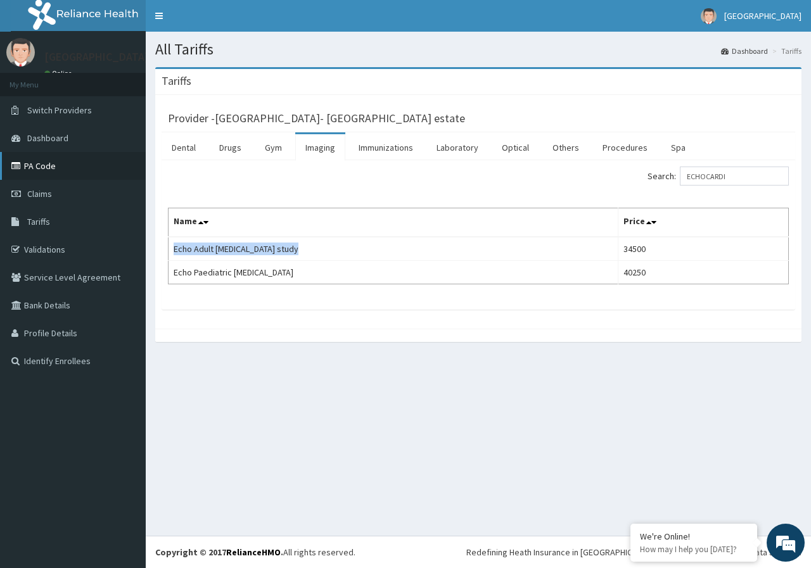
click at [46, 165] on link "PA Code" at bounding box center [73, 166] width 146 height 28
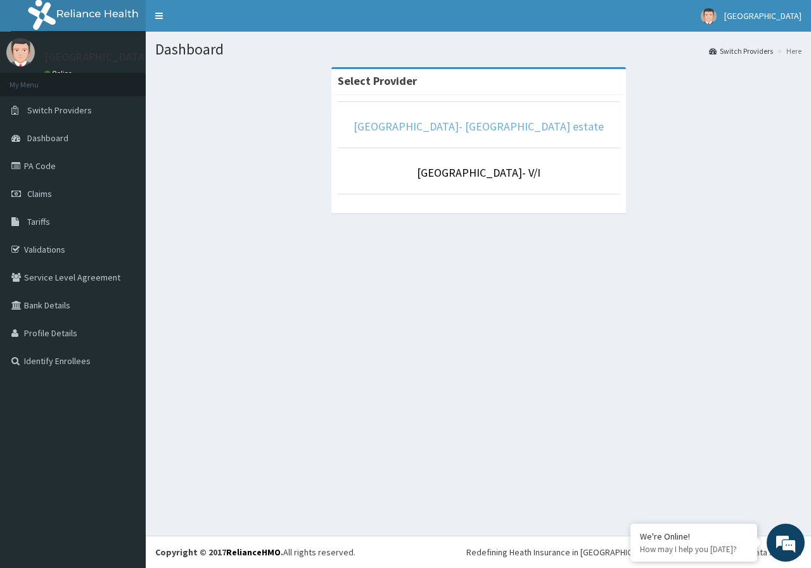
click at [492, 125] on link "[GEOGRAPHIC_DATA]- [GEOGRAPHIC_DATA] estate" at bounding box center [479, 126] width 250 height 15
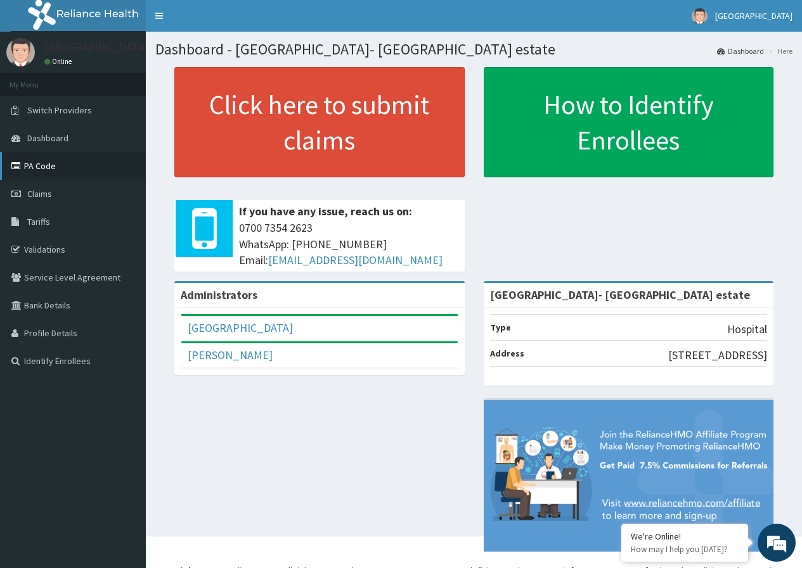
click at [39, 165] on link "PA Code" at bounding box center [73, 166] width 146 height 28
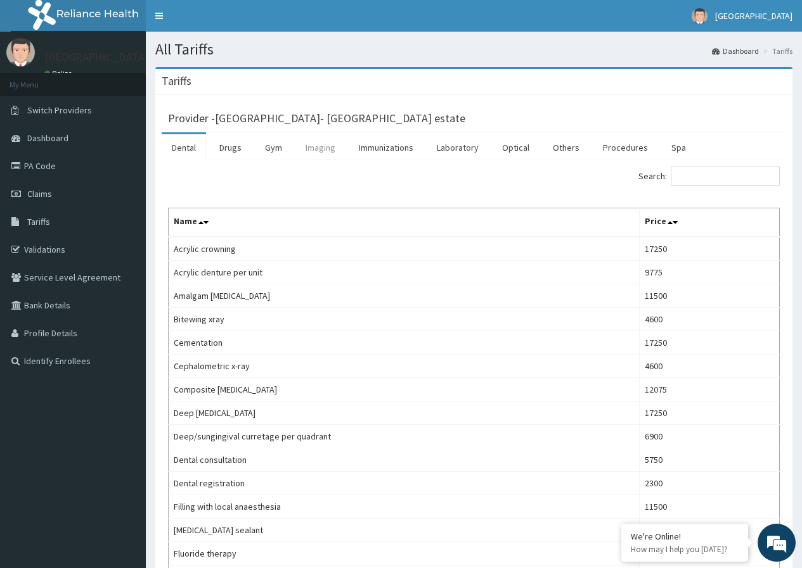
click at [319, 148] on link "Imaging" at bounding box center [320, 147] width 50 height 27
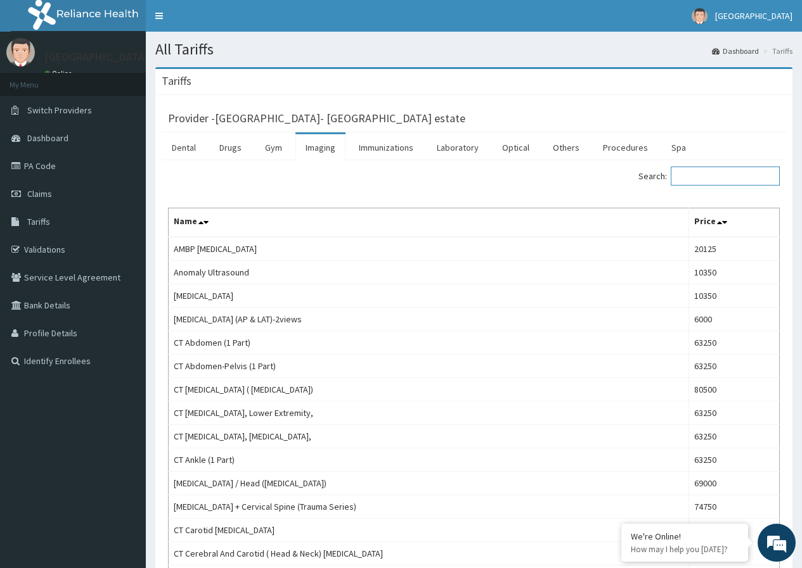
click at [716, 178] on input "Search:" at bounding box center [724, 176] width 109 height 19
click at [701, 178] on input "Search:" at bounding box center [724, 176] width 109 height 19
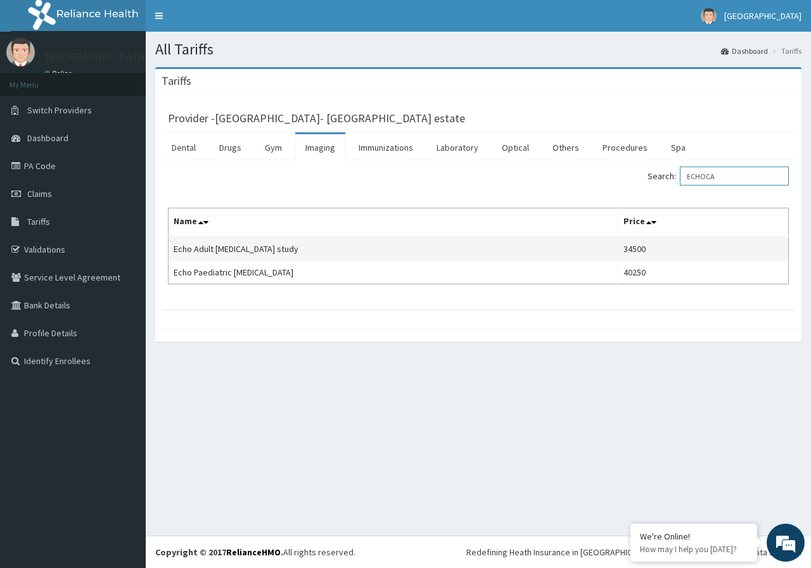
type input "ECHOCA"
drag, startPoint x: 653, startPoint y: 249, endPoint x: 627, endPoint y: 243, distance: 27.2
click at [627, 243] on td "34500" at bounding box center [703, 249] width 170 height 24
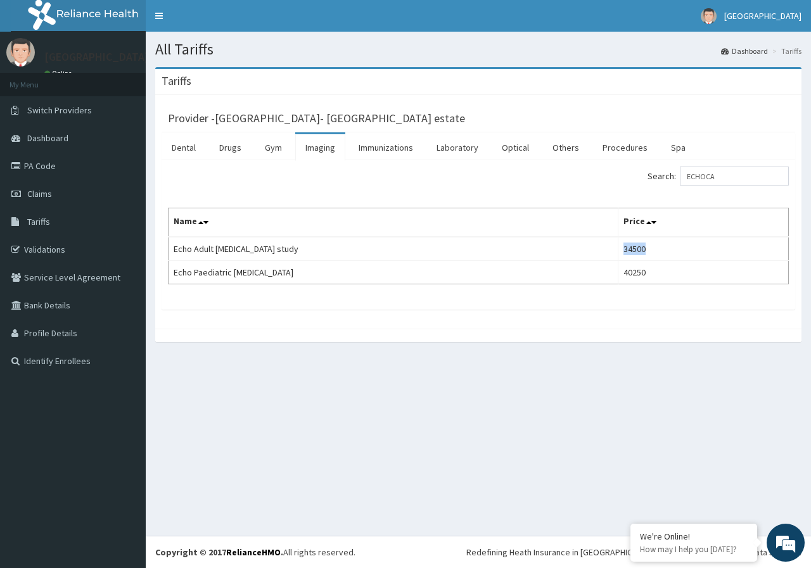
copy td "34500"
